Goal: Information Seeking & Learning: Check status

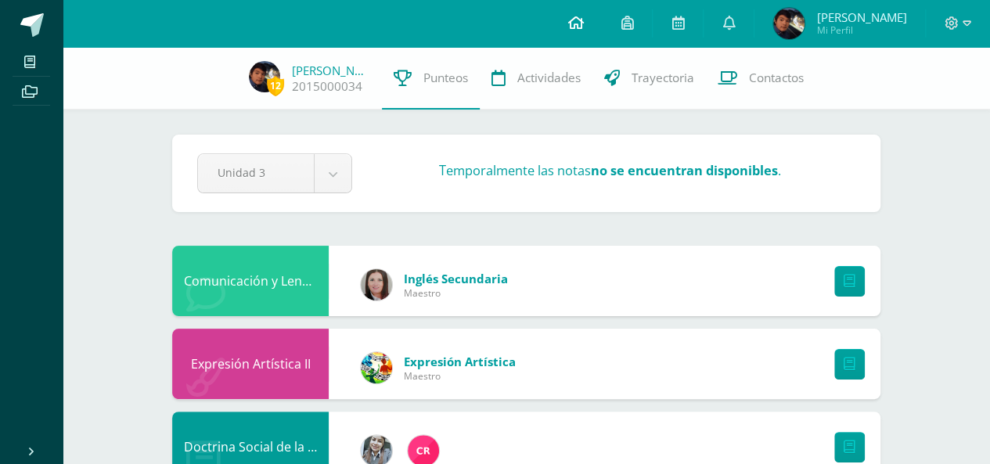
click at [570, 23] on link at bounding box center [575, 23] width 53 height 47
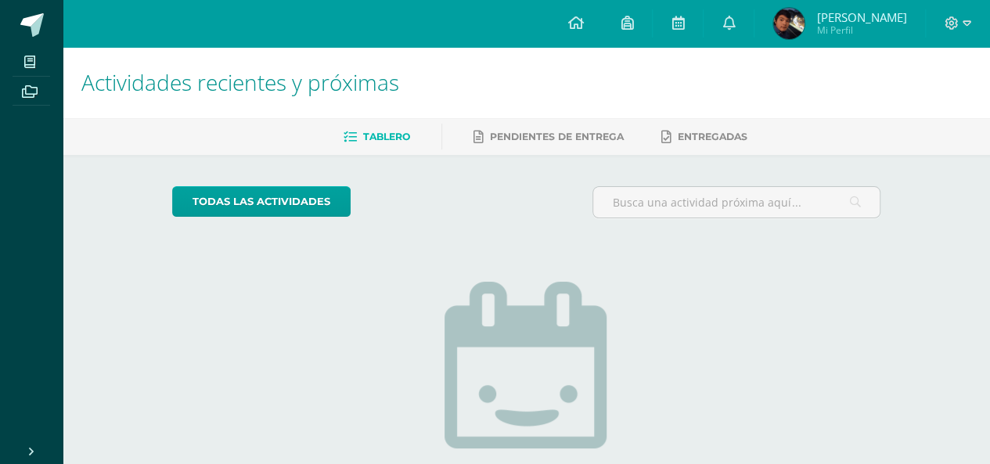
click at [833, 4] on link "Otto Sebastian Mi Perfil" at bounding box center [839, 23] width 171 height 47
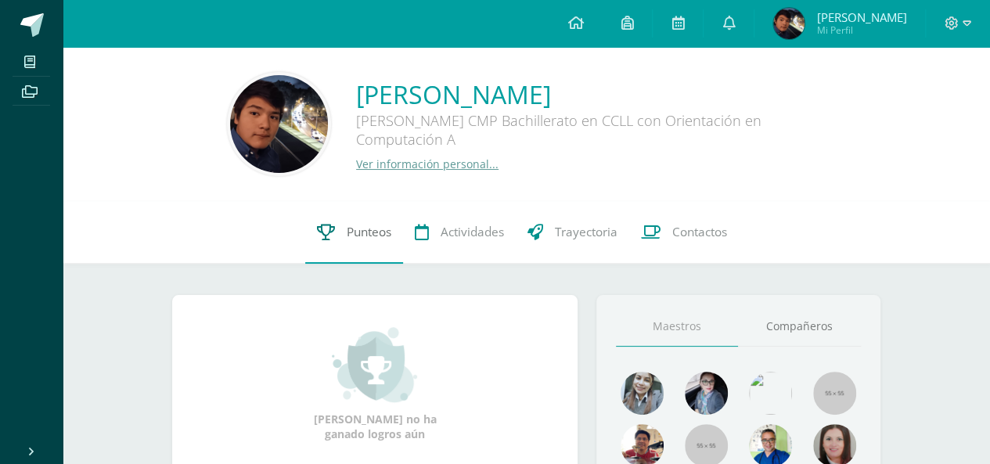
click at [398, 247] on link "Punteos" at bounding box center [354, 232] width 98 height 63
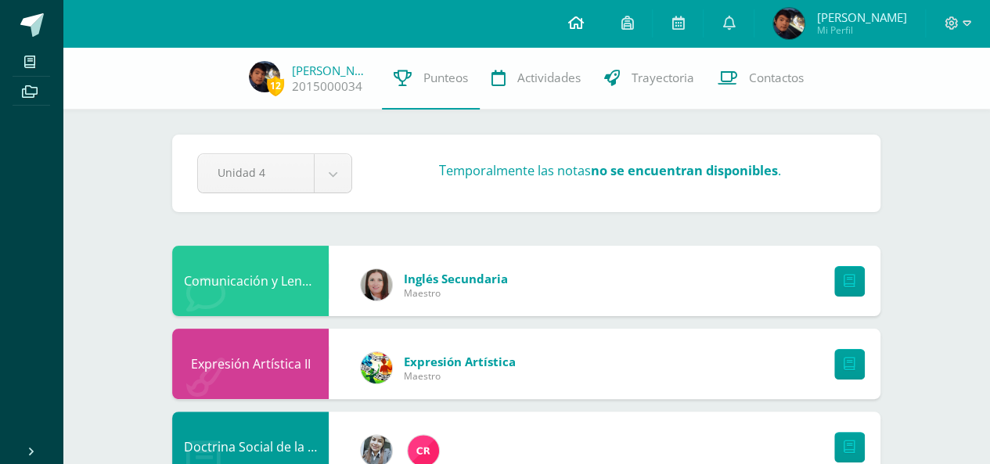
click at [562, 32] on link at bounding box center [575, 23] width 53 height 47
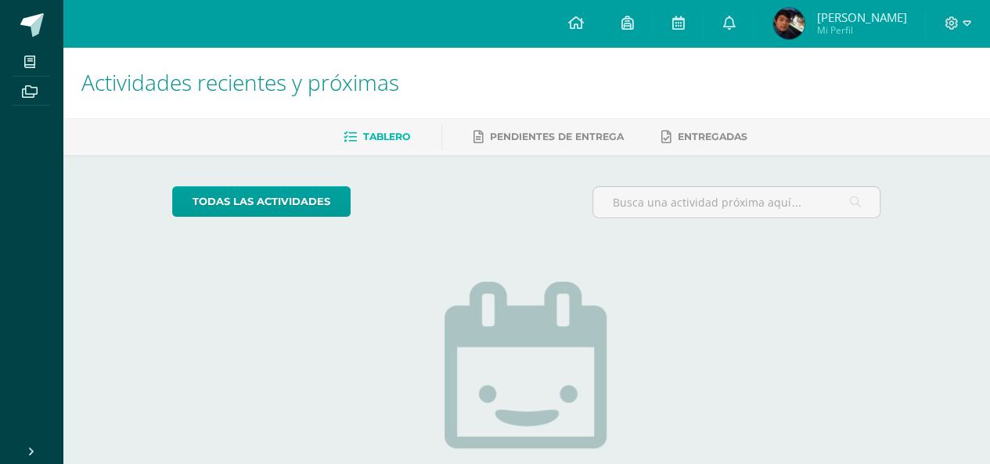
drag, startPoint x: 905, startPoint y: 461, endPoint x: 918, endPoint y: 466, distance: 13.7
click at [918, 463] on html "Mis cursos Archivos Cerrar panel Biología II Quinto Bachillerato CMP Bachillera…" at bounding box center [495, 319] width 990 height 638
